Goal: Transaction & Acquisition: Purchase product/service

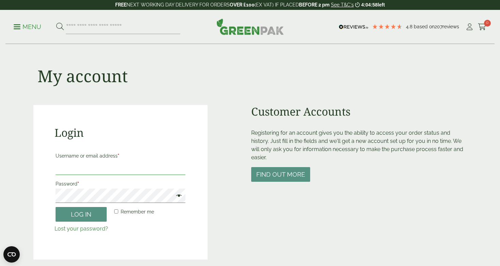
type input "**********"
click at [81, 214] on button "Log in" at bounding box center [81, 214] width 51 height 15
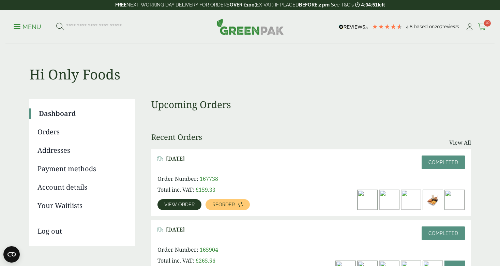
click at [482, 28] on icon at bounding box center [482, 27] width 9 height 7
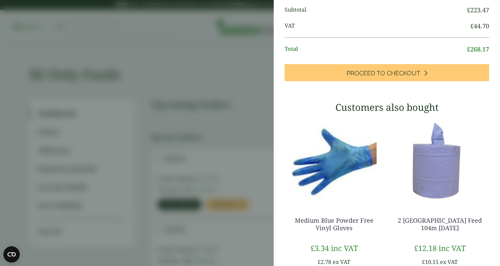
scroll to position [316, 0]
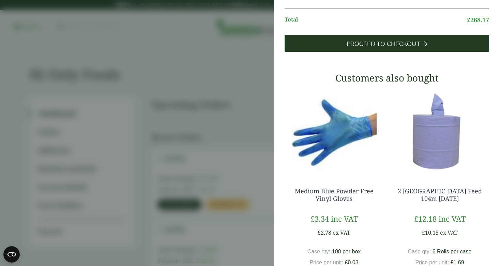
click at [366, 48] on span "Proceed to Checkout" at bounding box center [383, 43] width 74 height 7
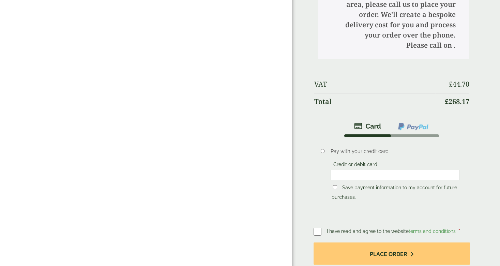
scroll to position [302, 0]
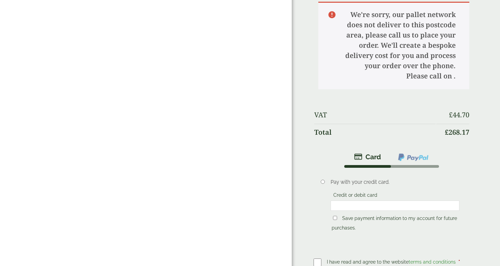
click at [418, 154] on img at bounding box center [413, 157] width 32 height 9
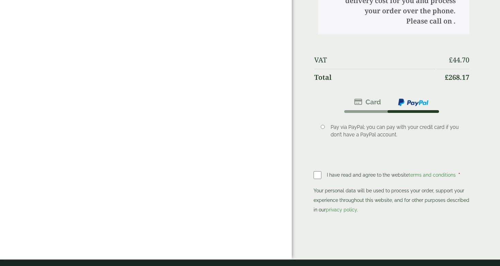
scroll to position [359, 0]
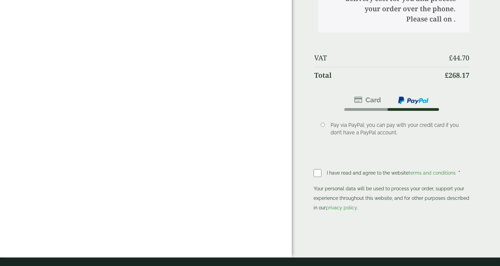
click at [338, 170] on span "I have read and agree to the website terms and conditions" at bounding box center [392, 172] width 130 height 5
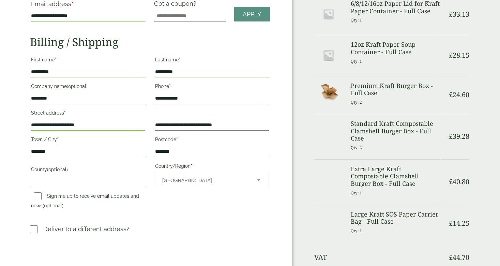
scroll to position [94, 0]
click at [185, 181] on span "[GEOGRAPHIC_DATA]" at bounding box center [205, 180] width 86 height 14
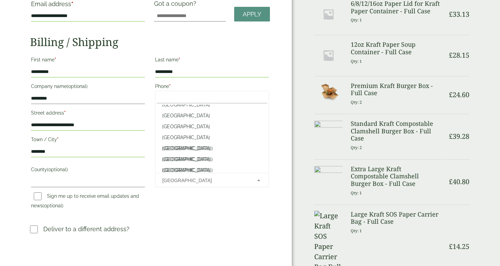
scroll to position [2512, 0]
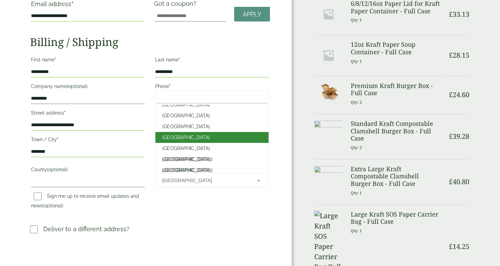
select select "**"
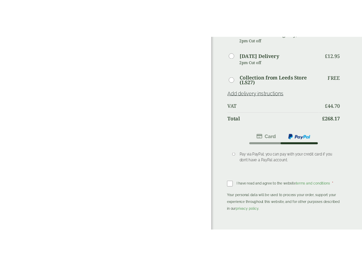
scroll to position [361, 0]
